Goal: Information Seeking & Learning: Learn about a topic

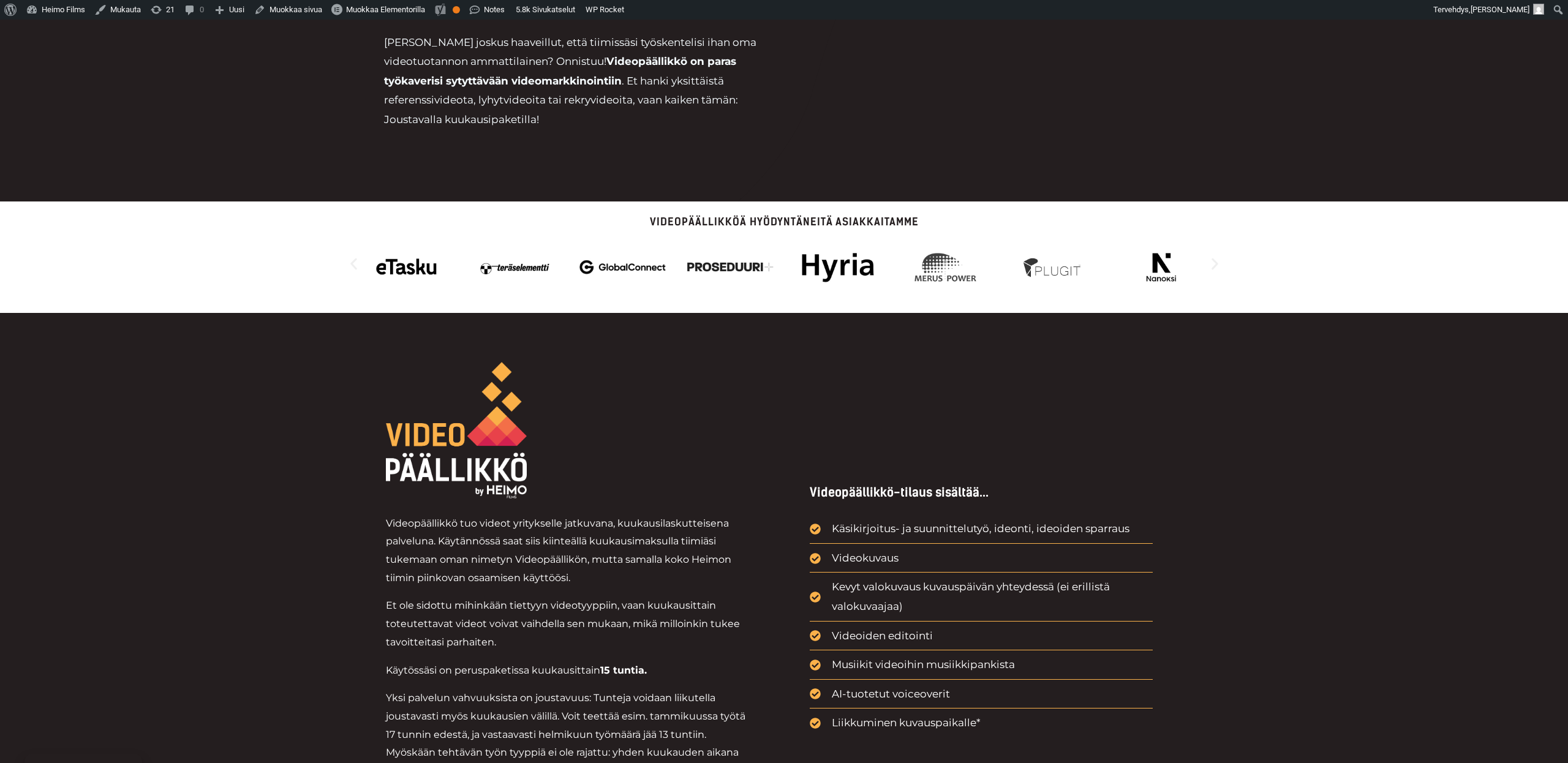
scroll to position [625, 0]
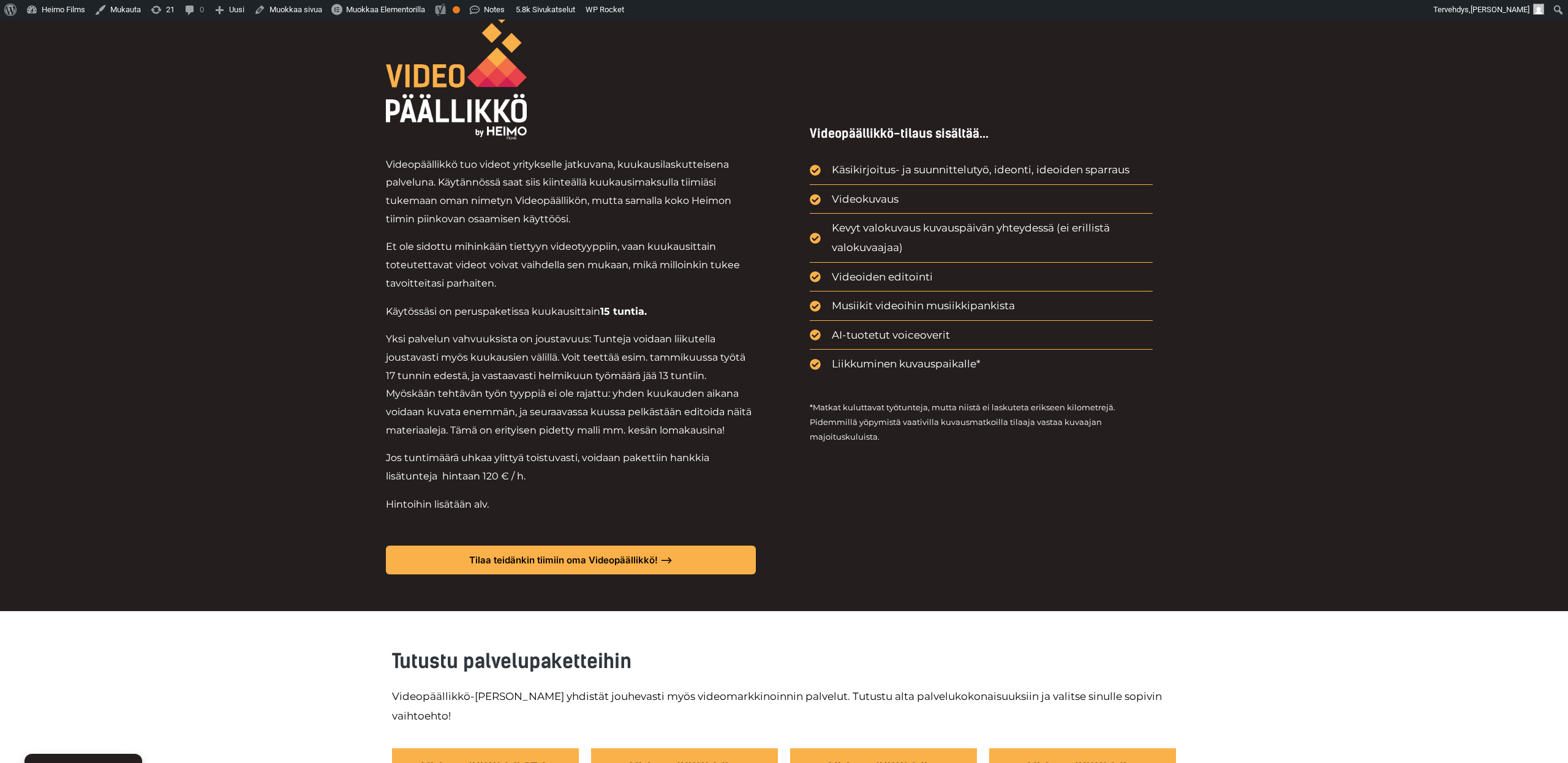
click at [314, 441] on div "Videopäällikkö tuo videot yritykselle jatkuvana, kuukausilaskutteisena palvelun…" at bounding box center [784, 283] width 1568 height 657
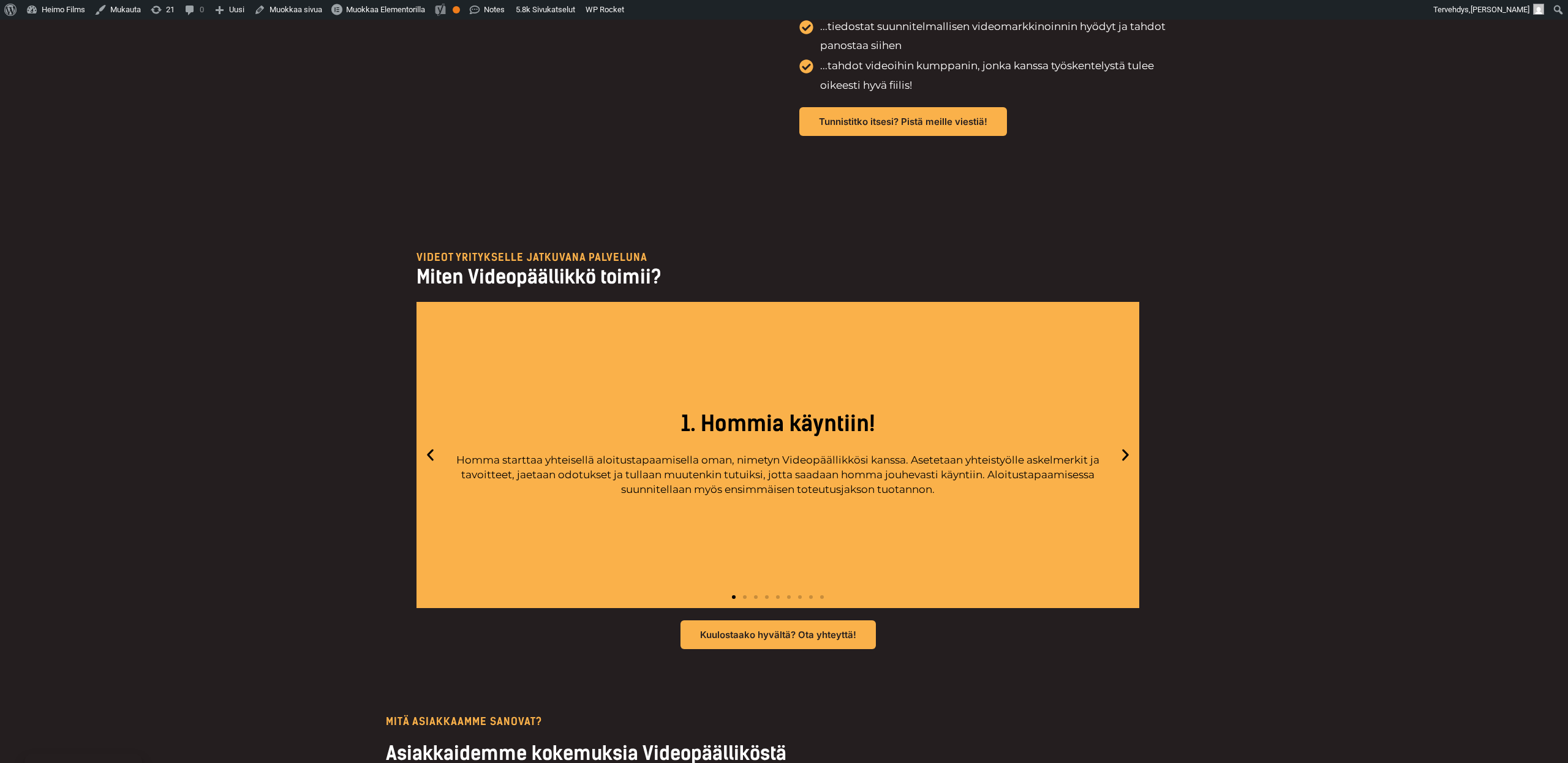
scroll to position [3301, 0]
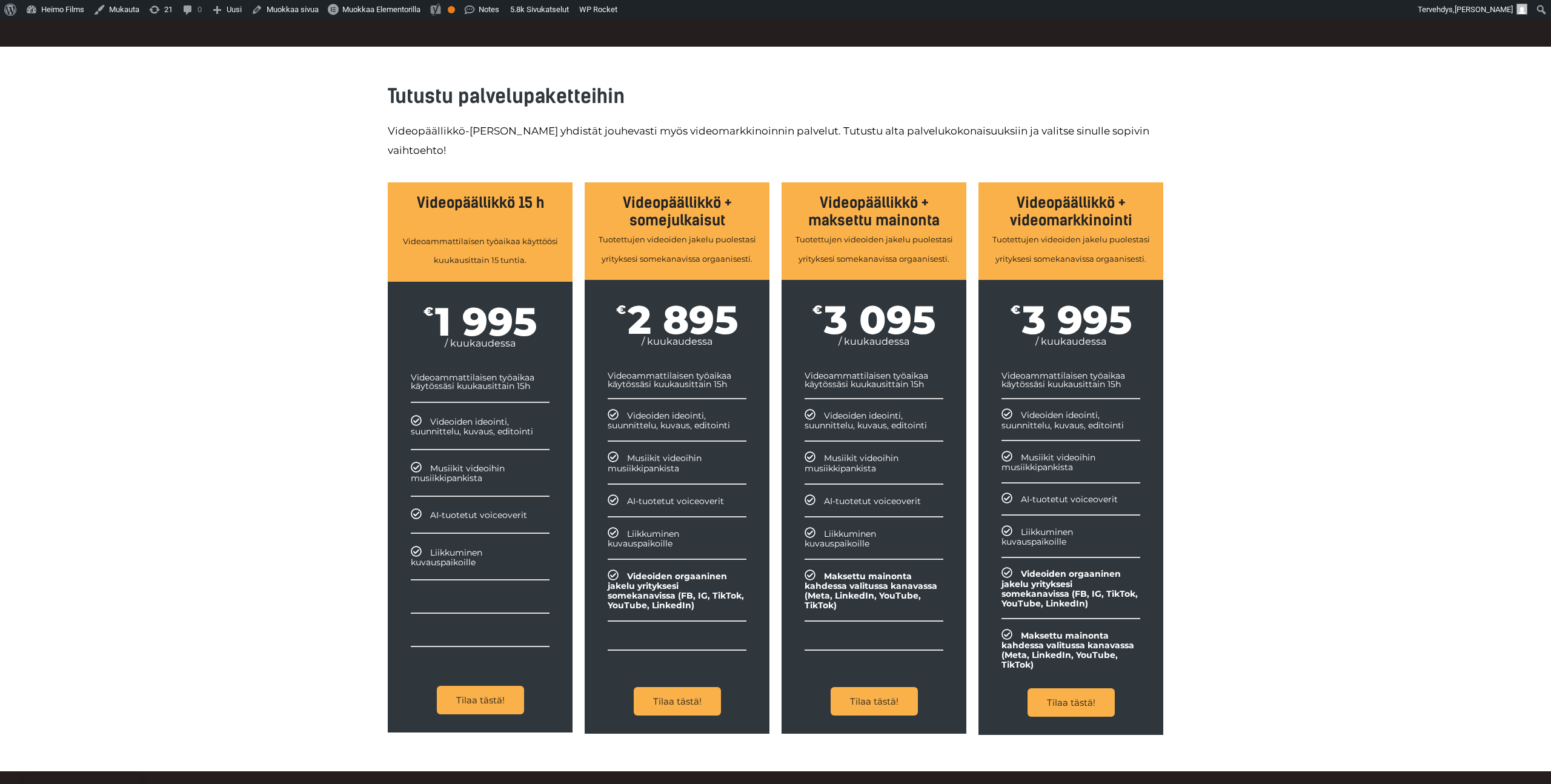
click at [347, 367] on div "Tutustu palvelupaketteihin Videopäällikkö-palveluun yhdistät jouhevasti myös vi…" at bounding box center [775, 408] width 1551 height 724
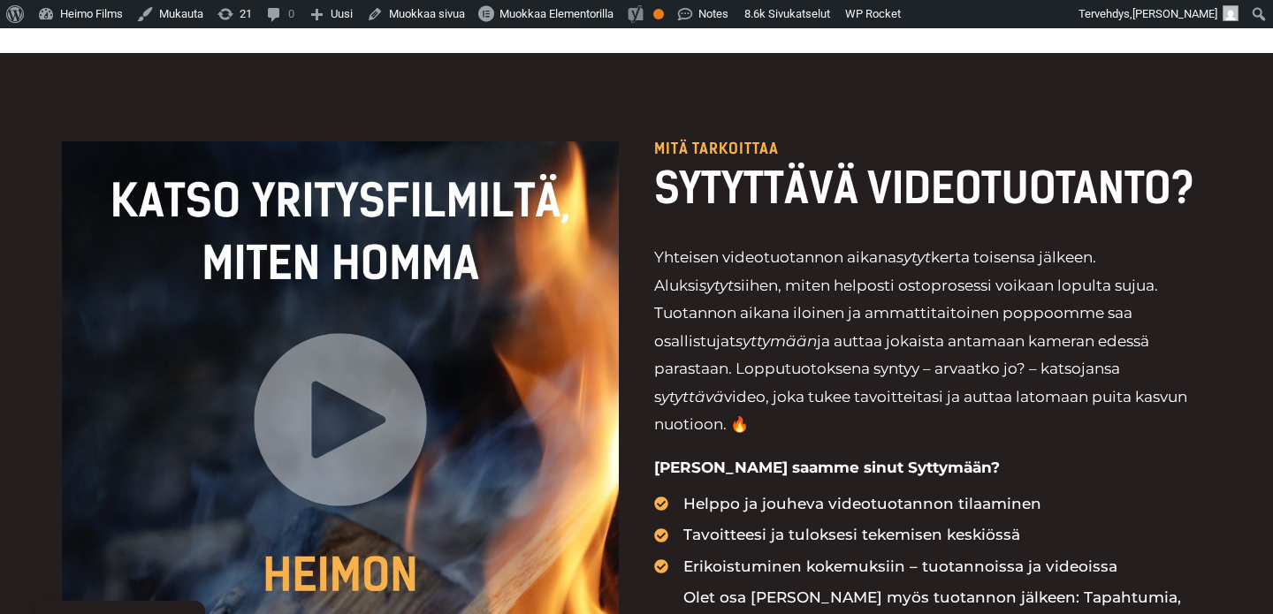
scroll to position [2027, 0]
